Goal: Transaction & Acquisition: Purchase product/service

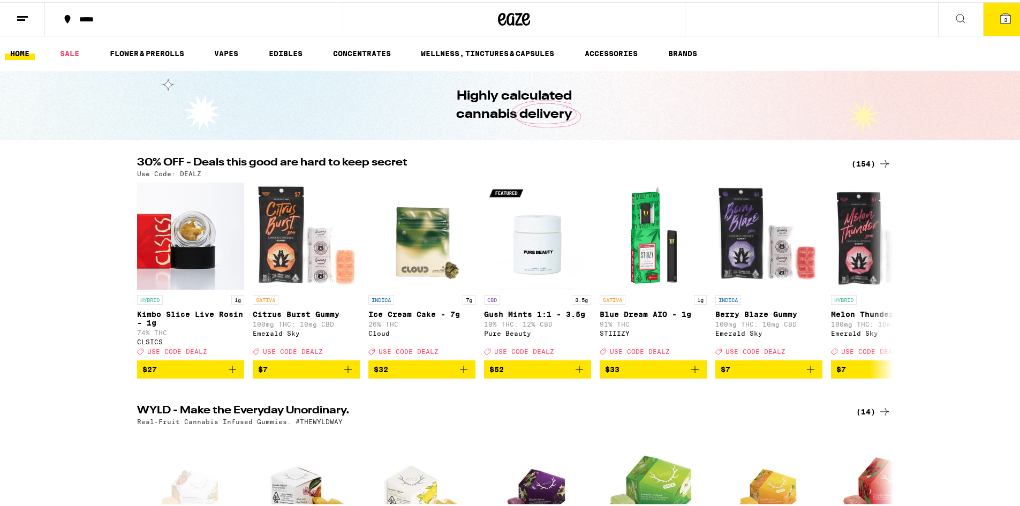
click at [1000, 13] on icon at bounding box center [1006, 16] width 13 height 13
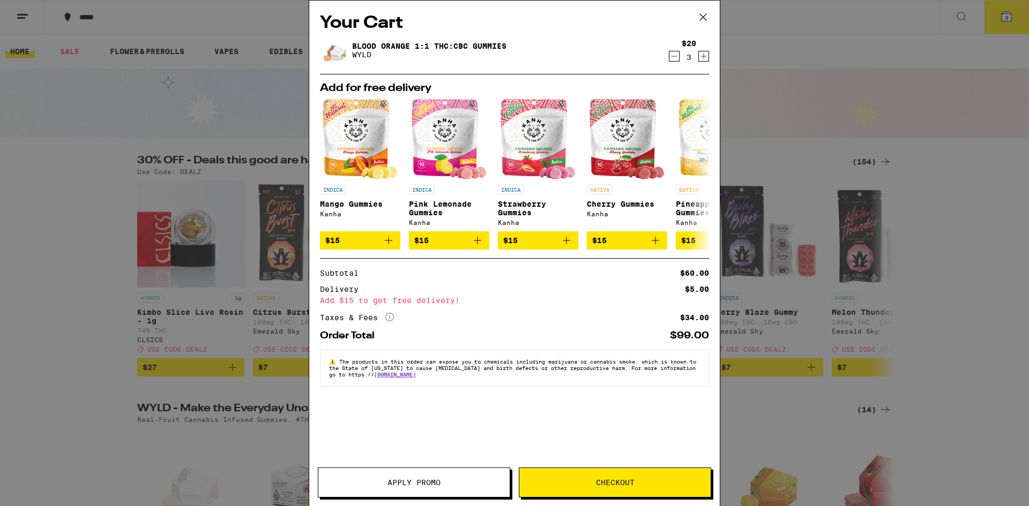
click at [701, 19] on icon at bounding box center [703, 17] width 16 height 16
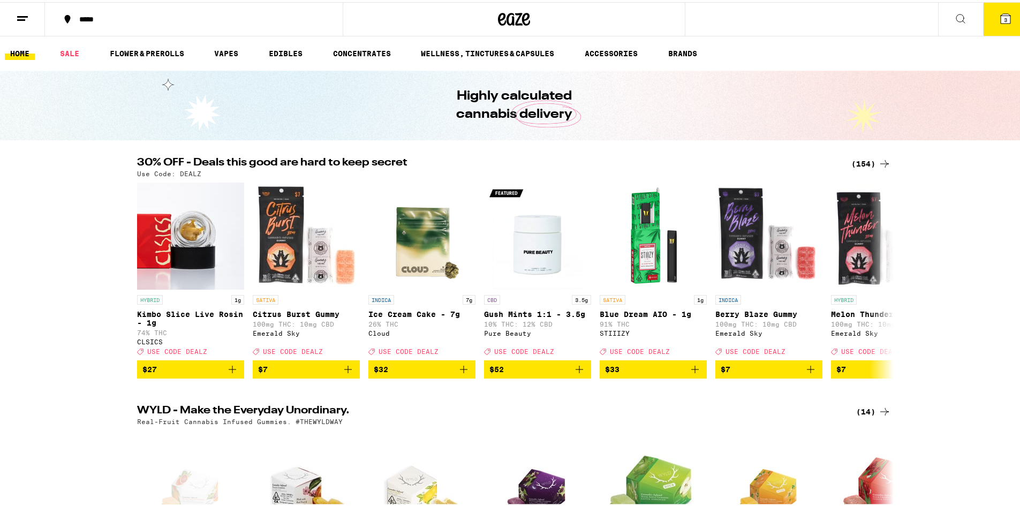
click at [958, 12] on icon at bounding box center [961, 16] width 13 height 13
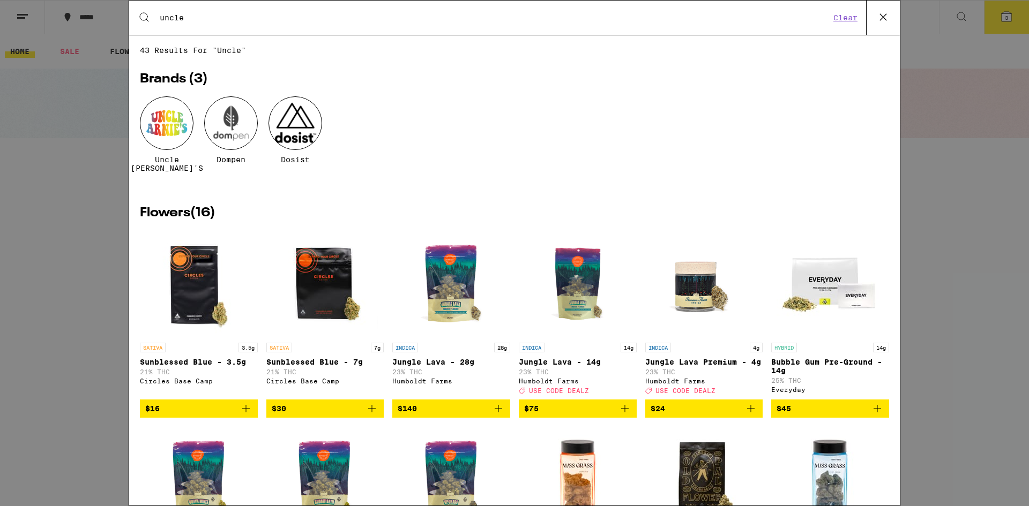
type input "uncle"
click at [177, 119] on div at bounding box center [167, 123] width 54 height 54
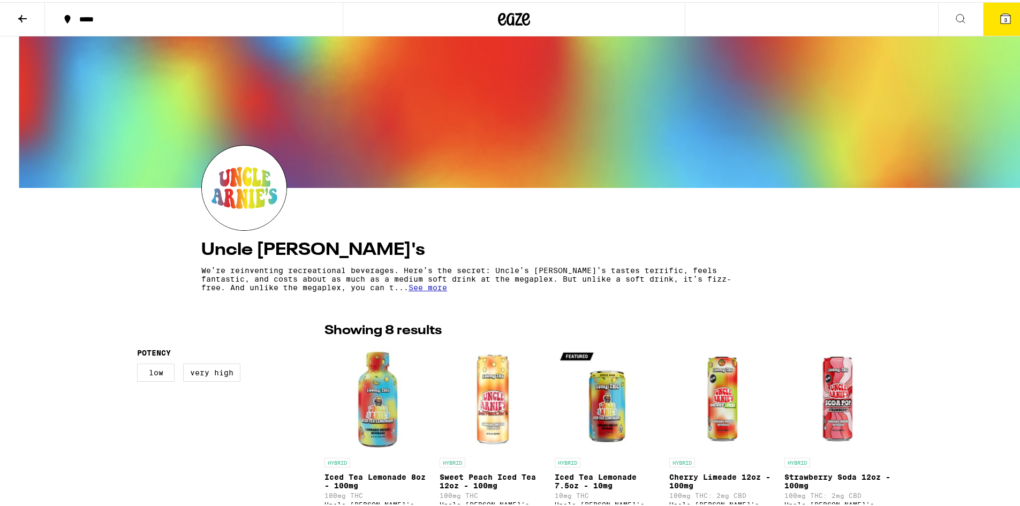
click at [962, 14] on button at bounding box center [961, 18] width 45 height 34
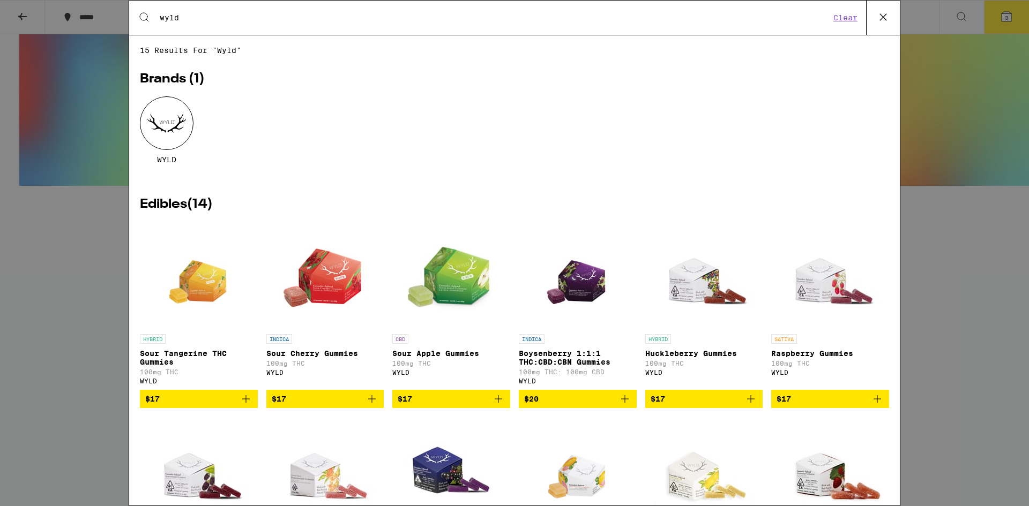
type input "wyld"
click at [156, 119] on div at bounding box center [167, 123] width 54 height 54
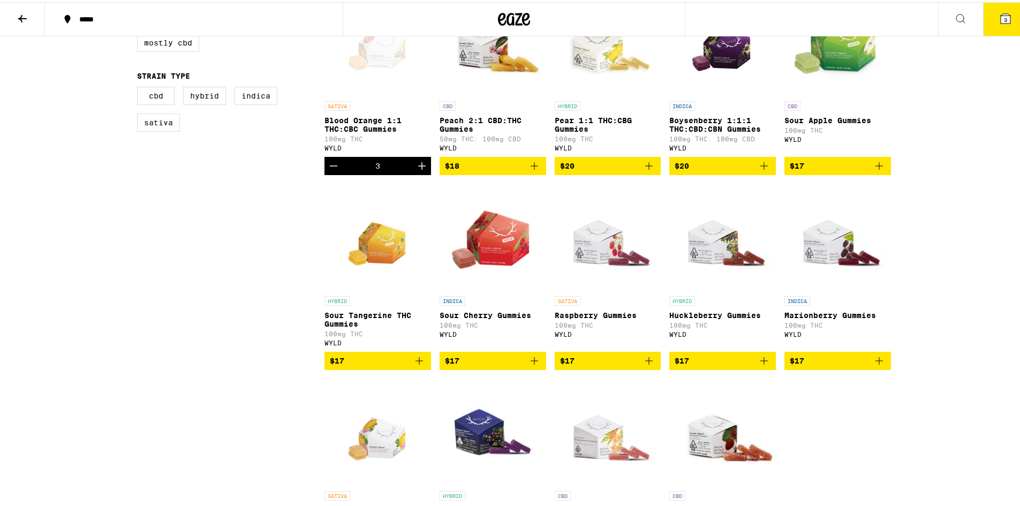
scroll to position [357, 0]
